Goal: Find specific page/section: Find specific page/section

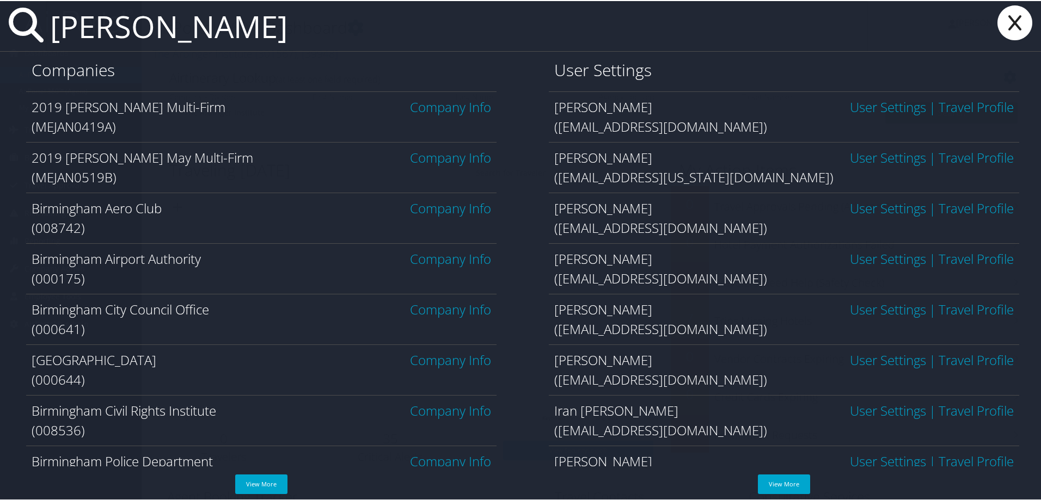
type input "[PERSON_NAME]"
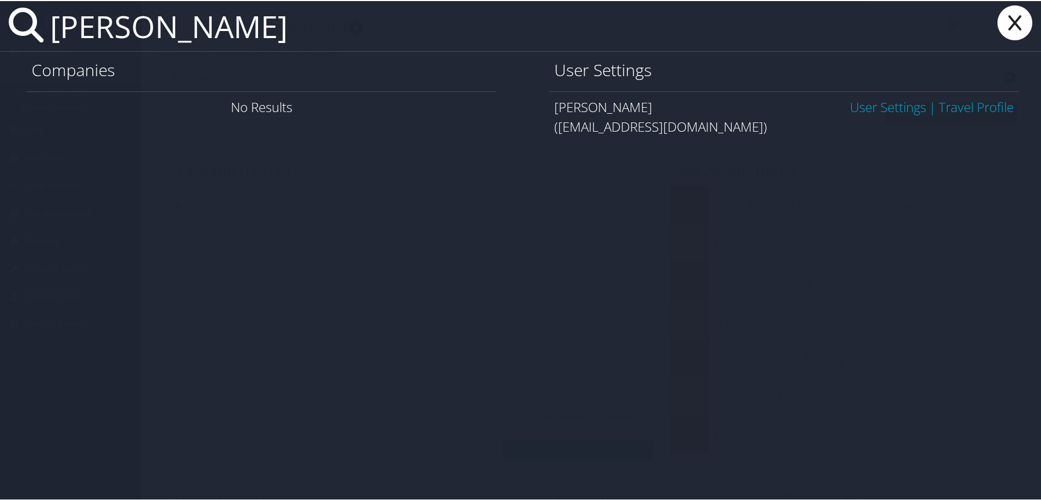
click at [855, 104] on link "User Settings" at bounding box center [888, 106] width 76 height 18
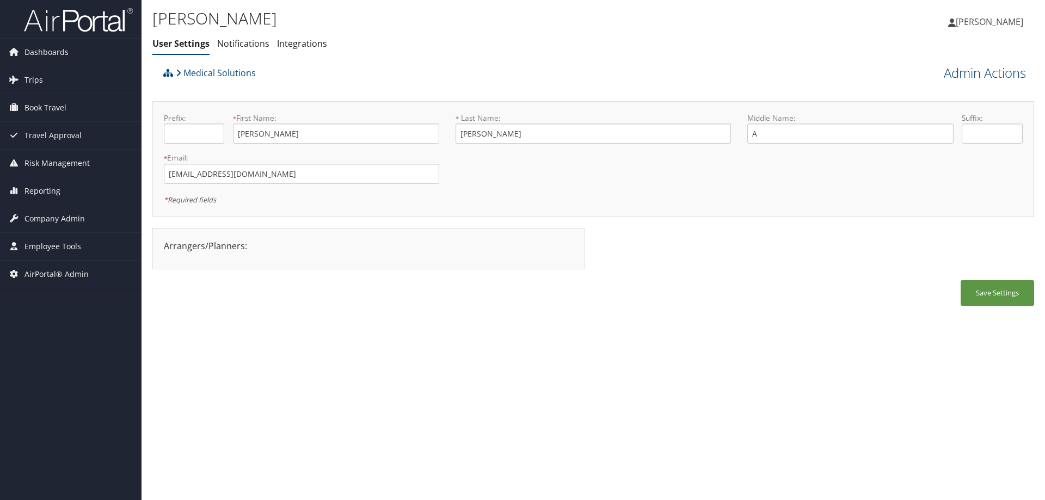
click at [978, 72] on link "Admin Actions" at bounding box center [985, 73] width 82 height 19
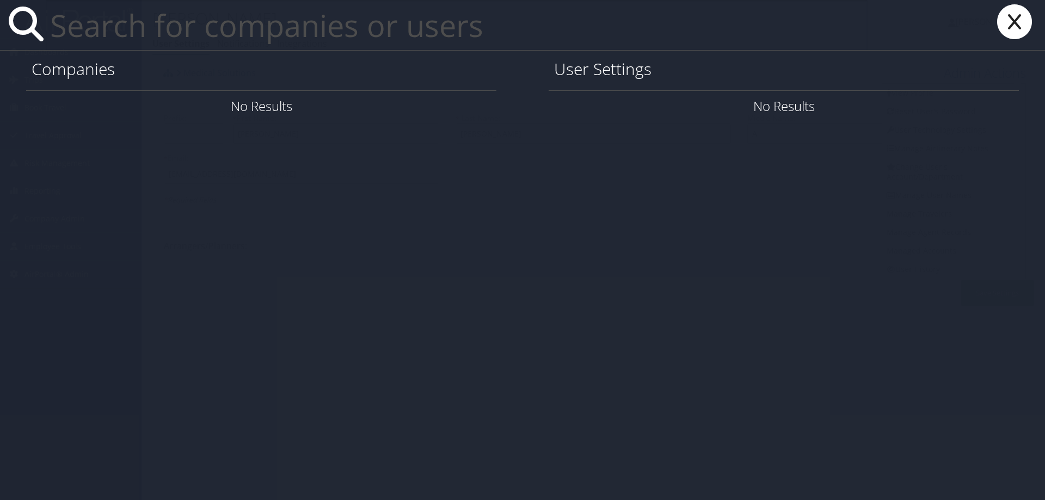
paste input "sgarc200@ucsc.edu"
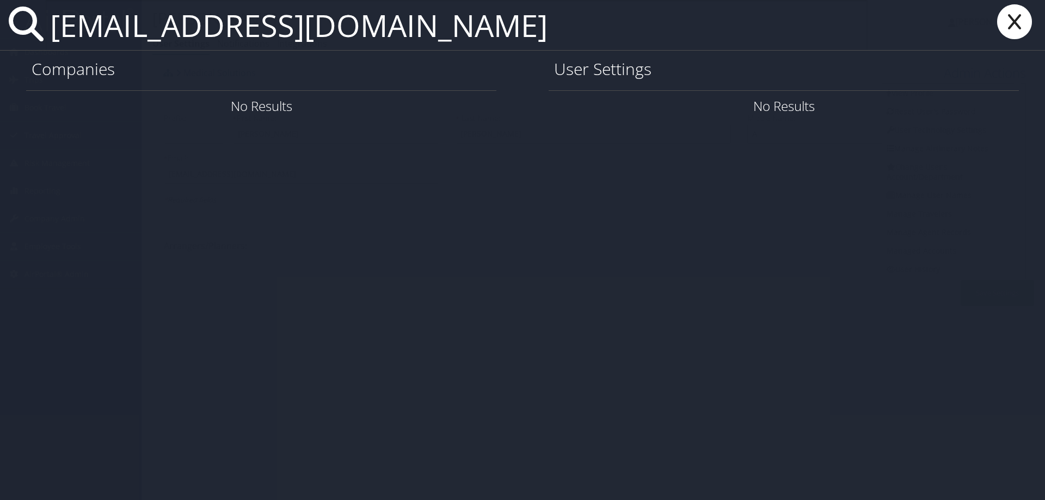
type input "sgarc200@ucsc.edu"
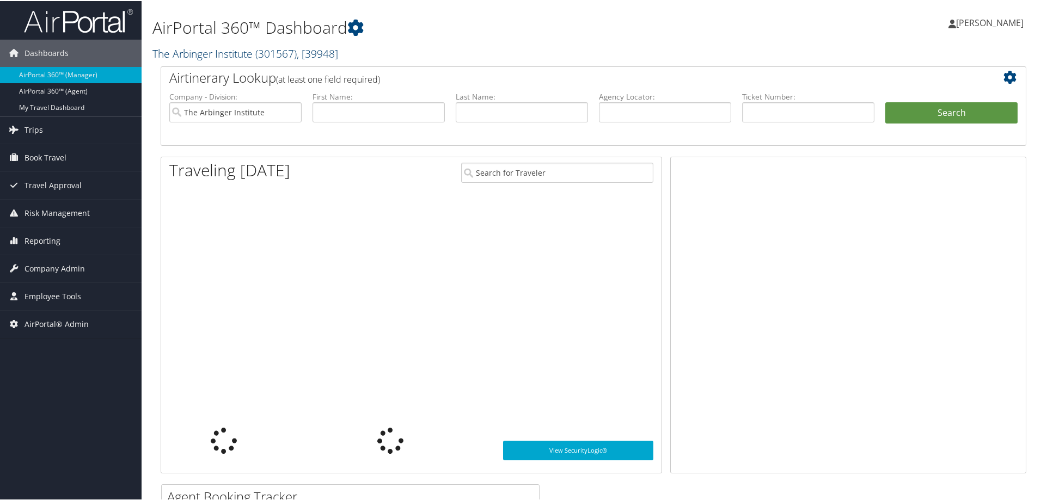
click at [173, 50] on link "The Arbinger Institute ( 301567 ) , [ 39948 ]" at bounding box center [245, 52] width 186 height 15
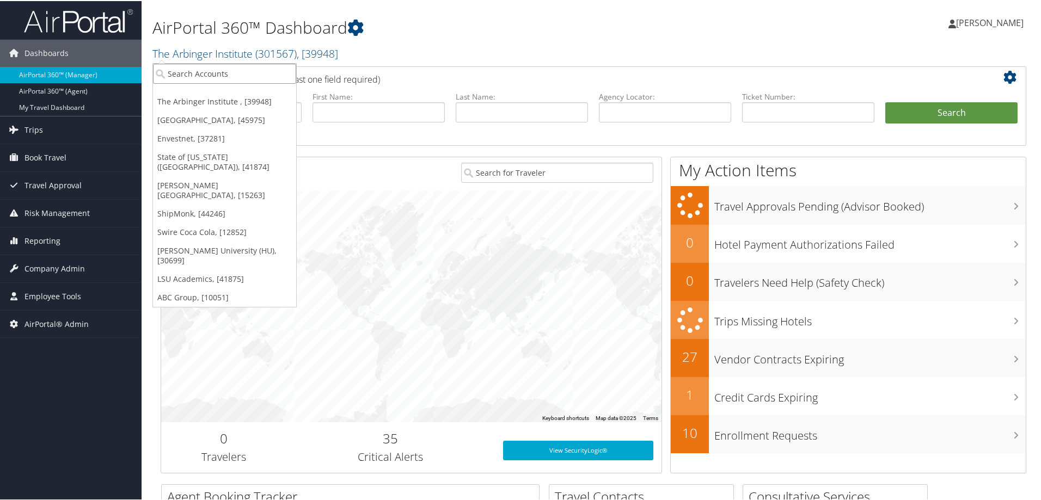
click at [198, 67] on input "search" at bounding box center [224, 73] width 143 height 20
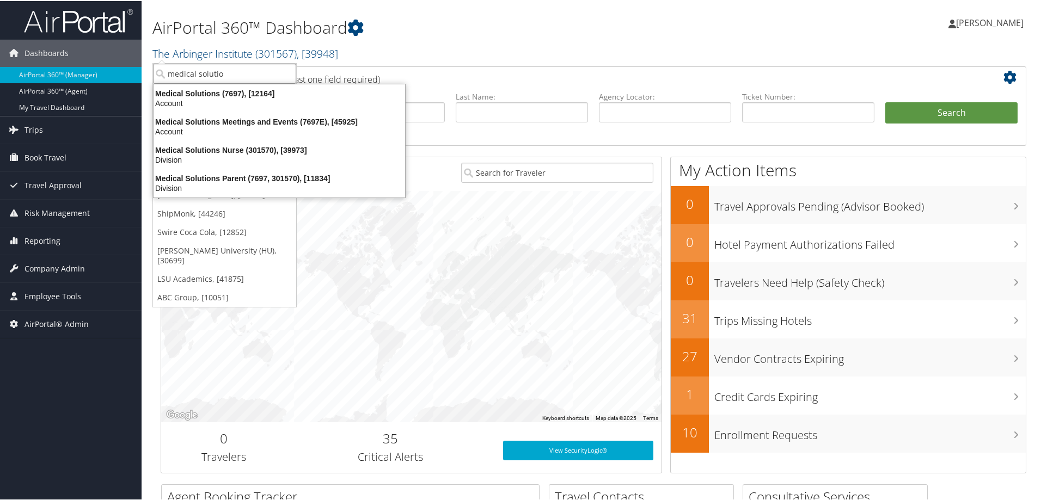
type input "medical solution"
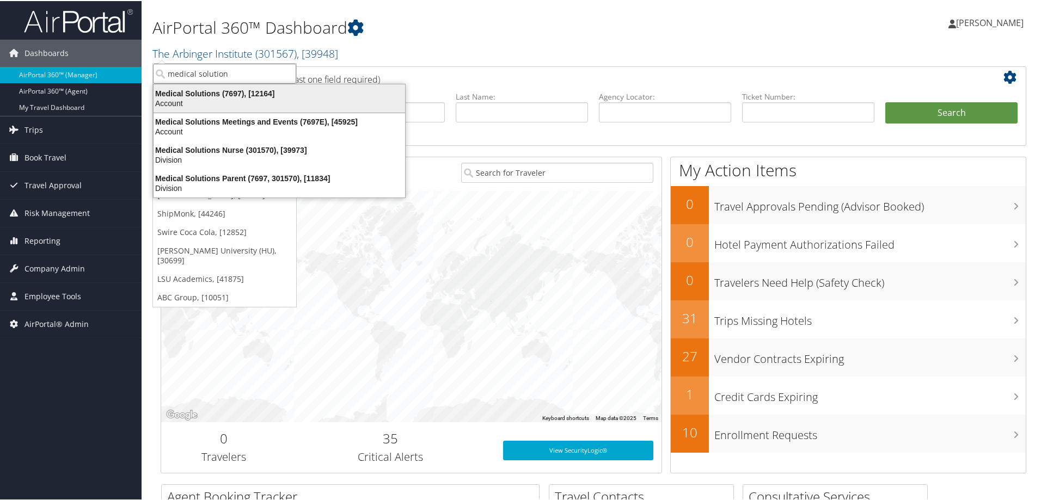
click at [219, 100] on div "Account" at bounding box center [279, 102] width 265 height 10
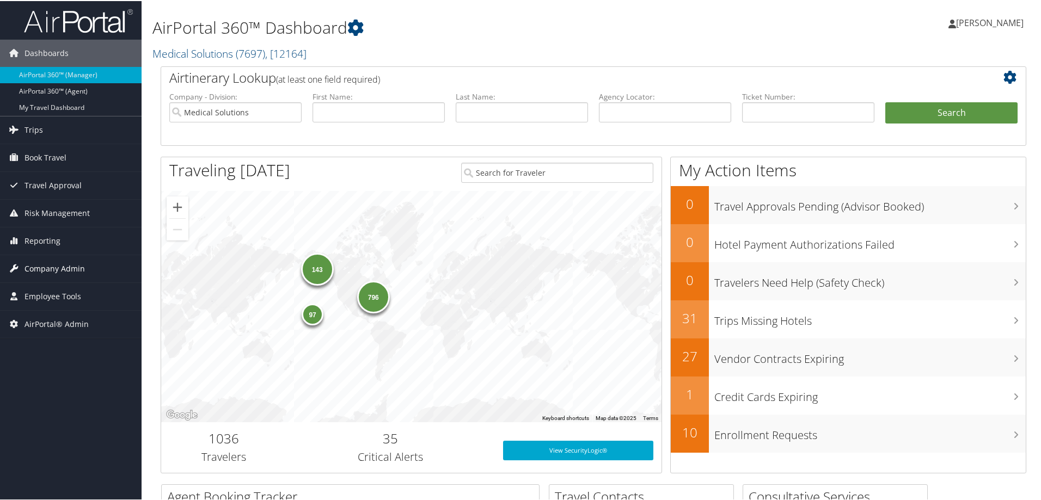
click at [44, 265] on span "Company Admin" at bounding box center [54, 267] width 60 height 27
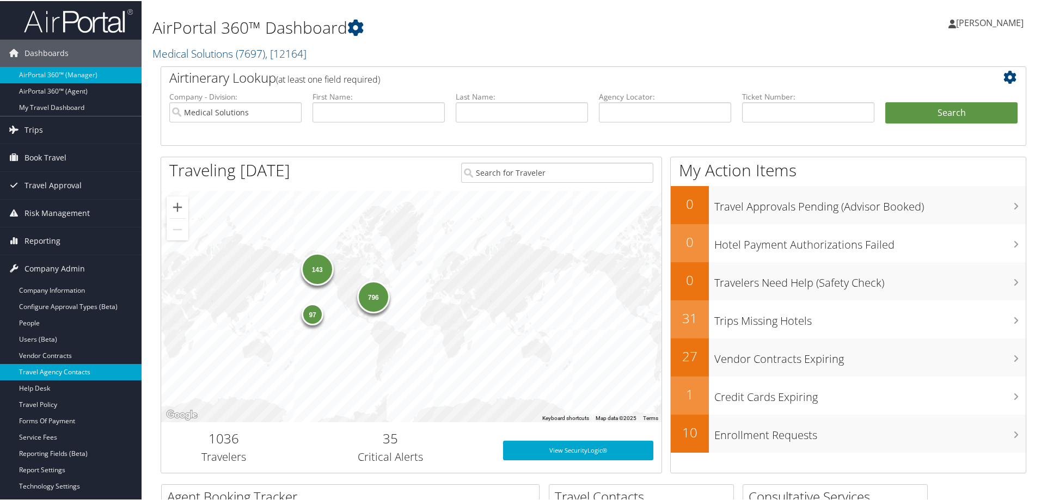
click at [50, 365] on link "Travel Agency Contacts" at bounding box center [71, 371] width 142 height 16
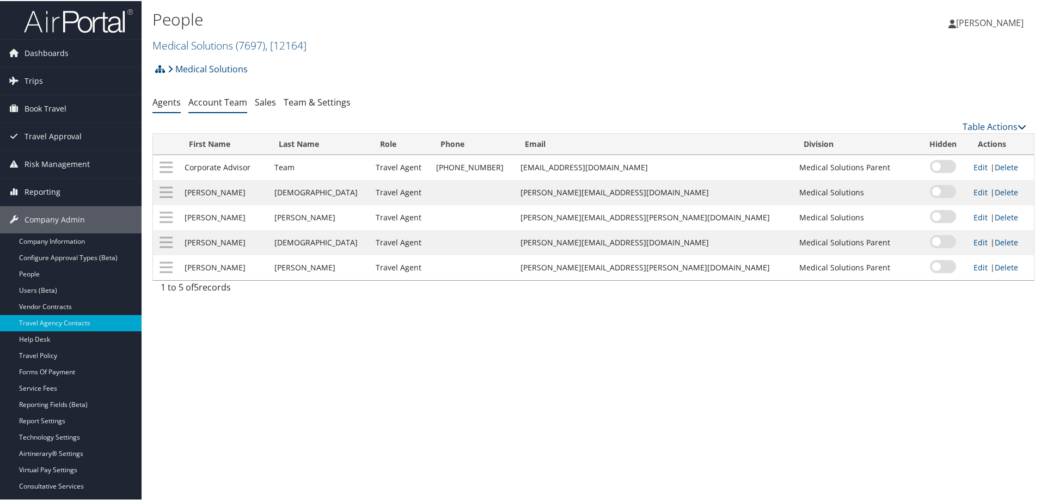
click at [208, 99] on link "Account Team" at bounding box center [217, 101] width 59 height 12
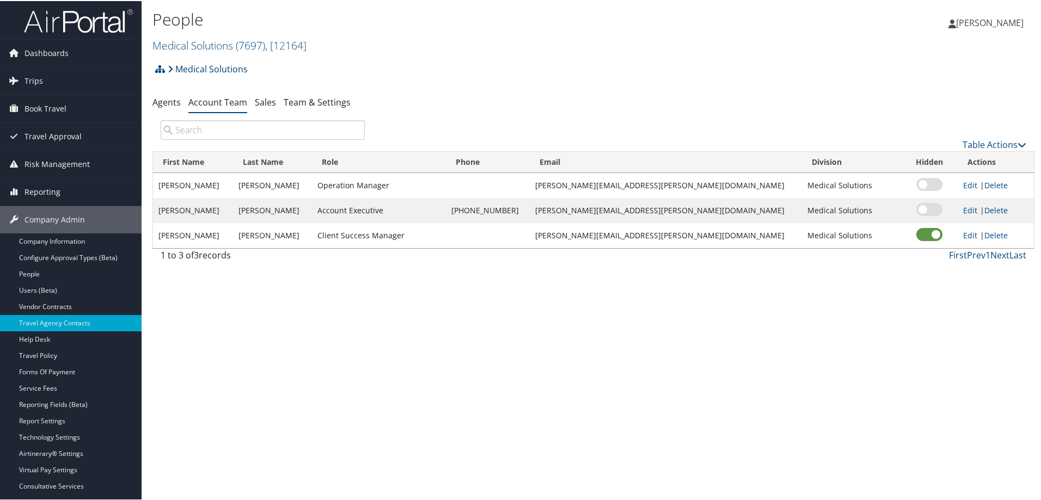
click at [204, 63] on link "Medical Solutions" at bounding box center [208, 68] width 80 height 22
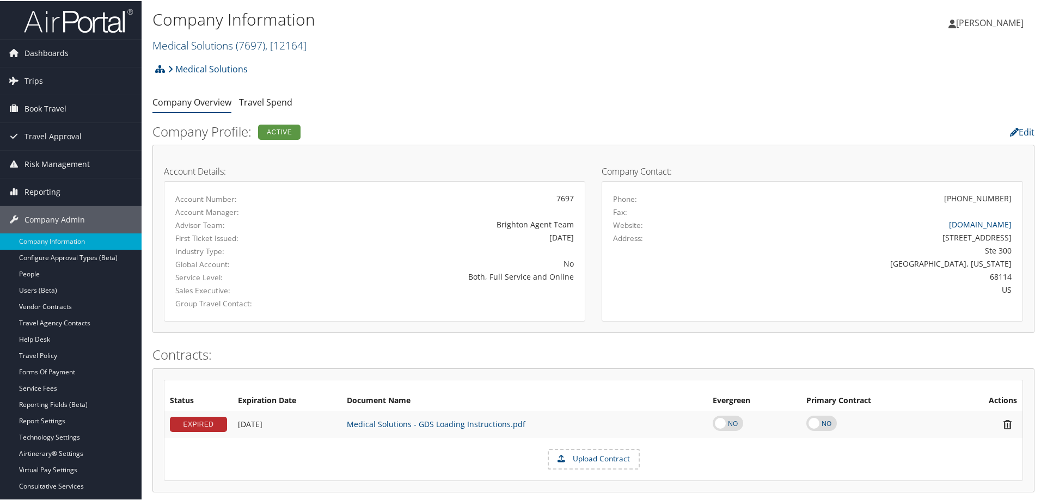
click at [202, 44] on link "Medical Solutions ( 7697 ) , [ 12164 ]" at bounding box center [229, 44] width 154 height 15
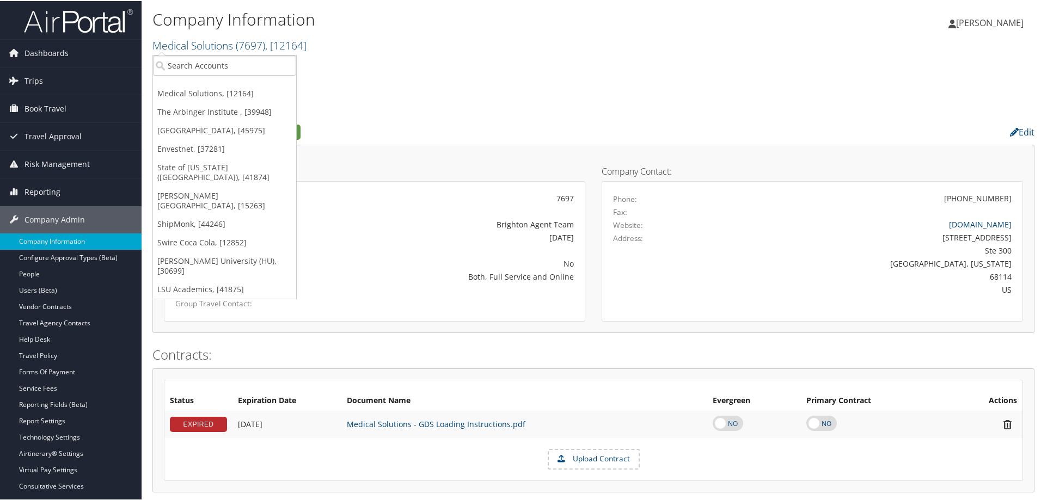
click at [377, 105] on ul "Company Overview Travel Spend" at bounding box center [593, 102] width 882 height 20
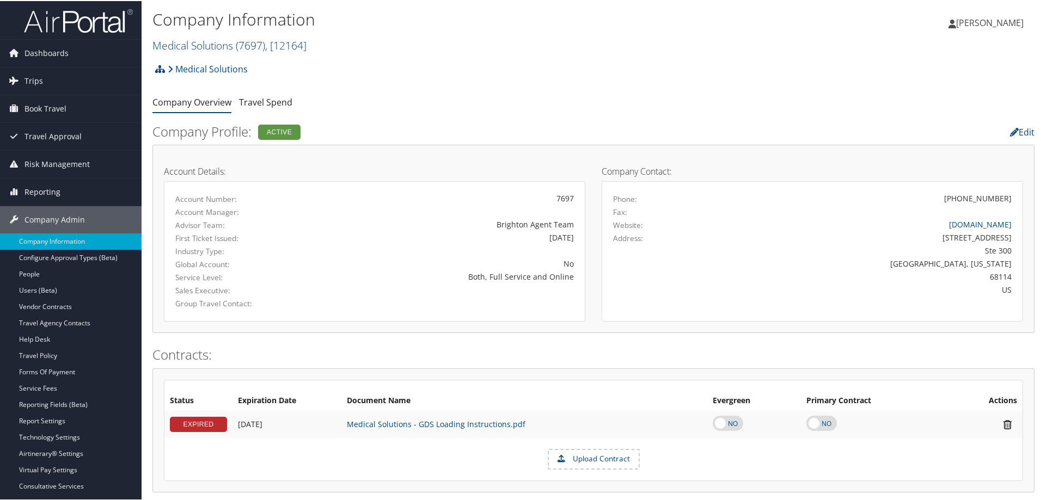
click at [182, 45] on link "Medical Solutions ( 7697 ) , [ 12164 ]" at bounding box center [229, 44] width 154 height 15
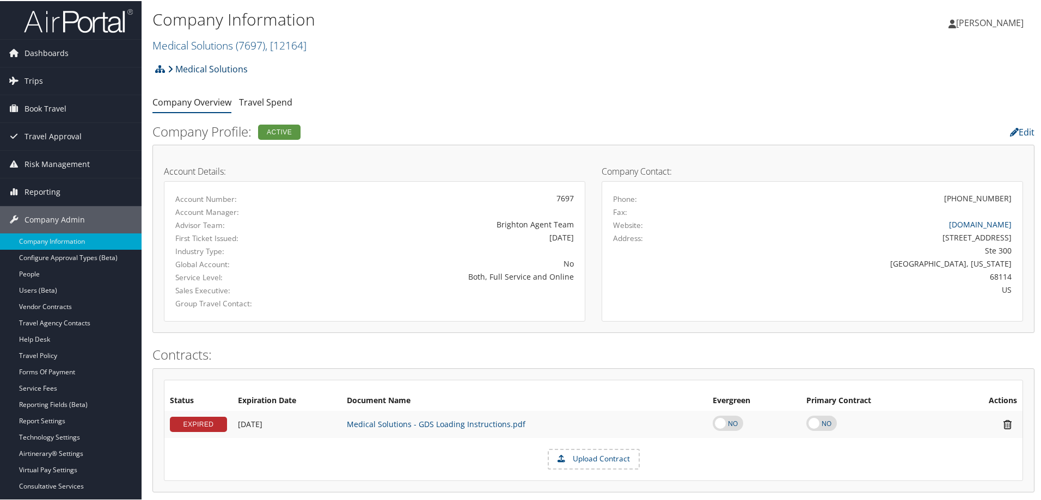
click at [207, 67] on link "Medical Solutions" at bounding box center [208, 68] width 80 height 22
click at [51, 322] on link "Travel Agency Contacts" at bounding box center [71, 322] width 142 height 16
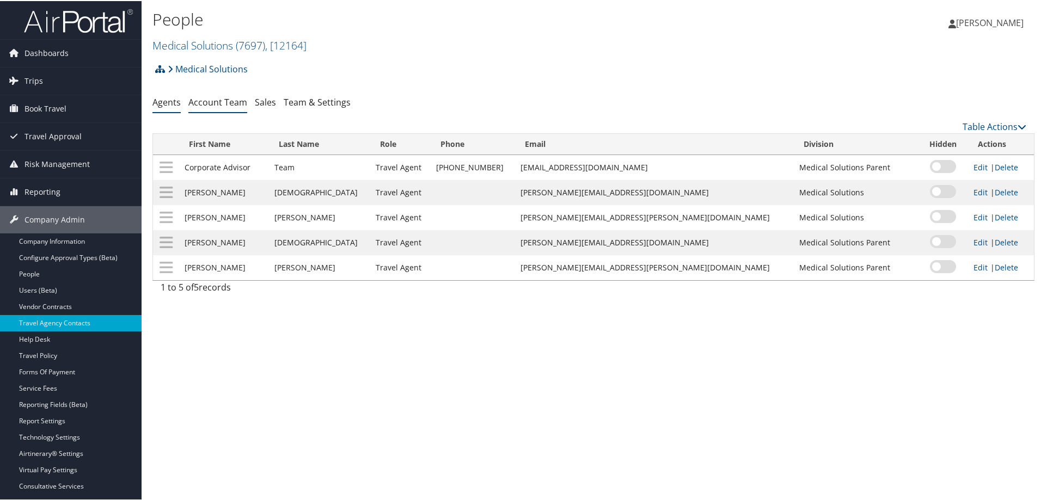
click at [214, 102] on link "Account Team" at bounding box center [217, 101] width 59 height 12
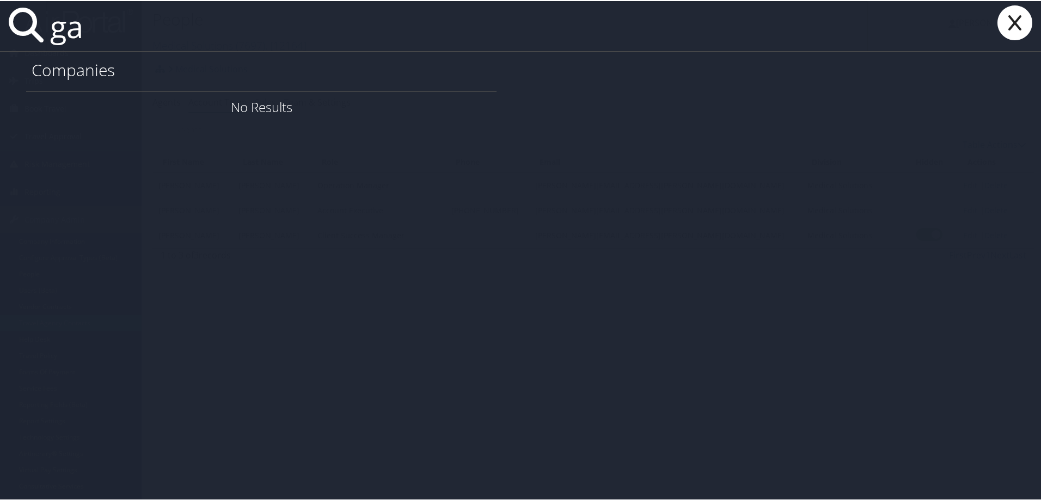
type input "g"
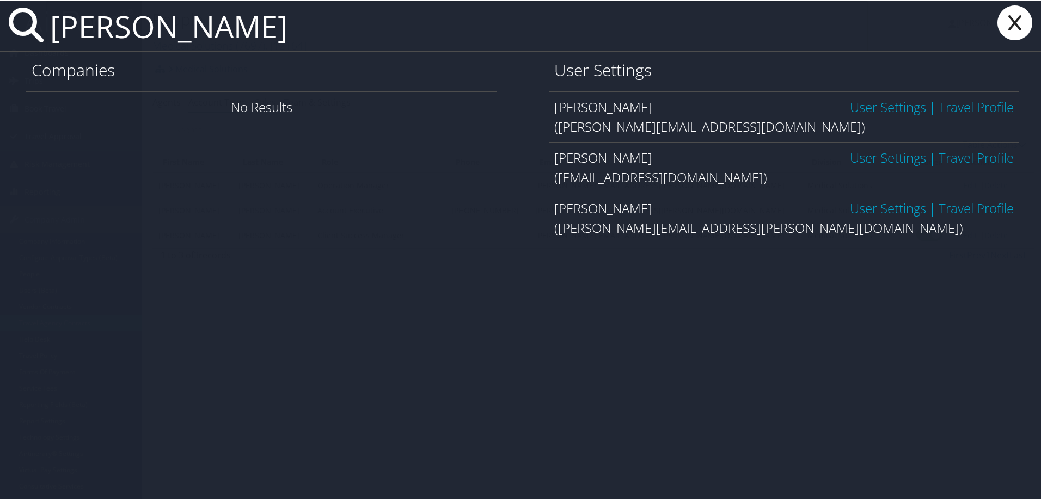
drag, startPoint x: 258, startPoint y: 38, endPoint x: 69, endPoint y: 38, distance: 189.4
click at [69, 38] on input "[PERSON_NAME]" at bounding box center [457, 25] width 822 height 50
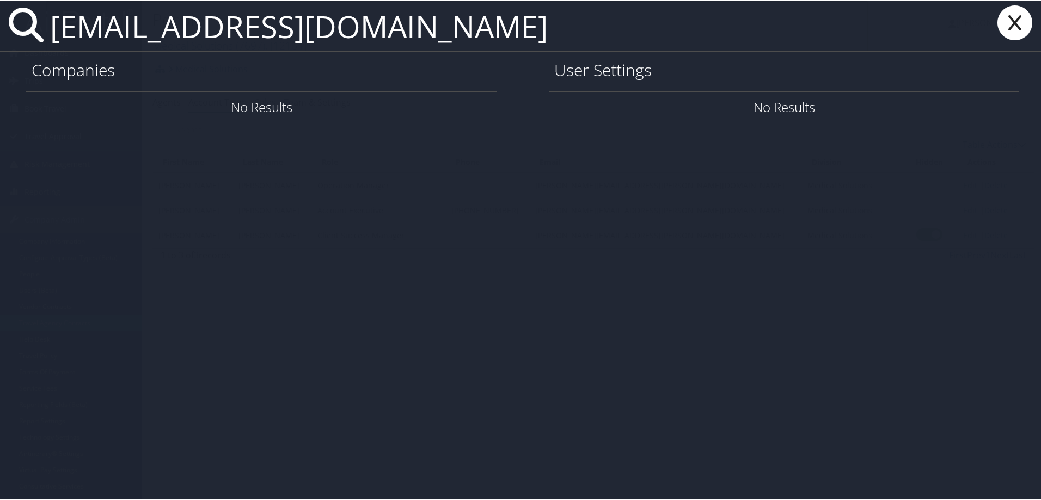
type input "[EMAIL_ADDRESS][DOMAIN_NAME]"
